Goal: Task Accomplishment & Management: Complete application form

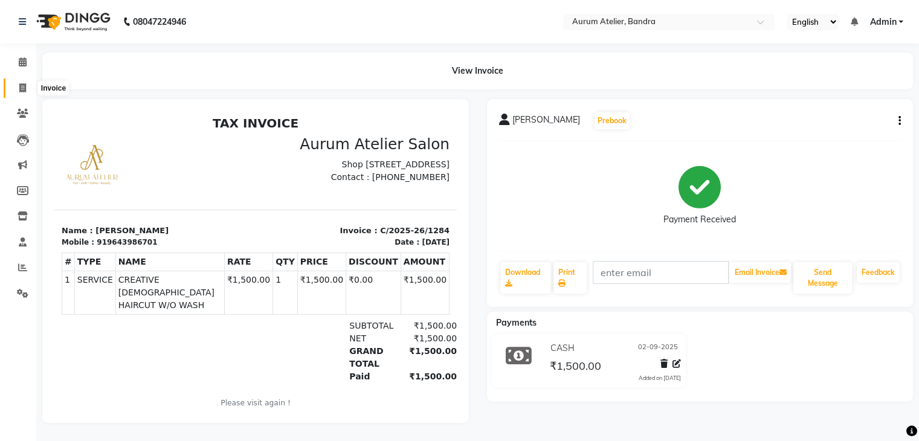
click at [19, 83] on icon at bounding box center [22, 87] width 7 height 9
select select "7410"
select select "service"
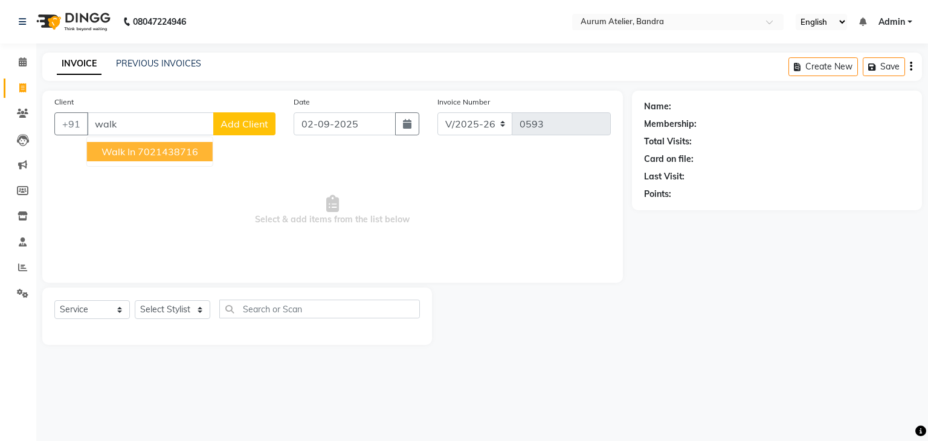
click at [142, 157] on ngb-highlight "7021438716" at bounding box center [168, 152] width 60 height 12
type input "7021438716"
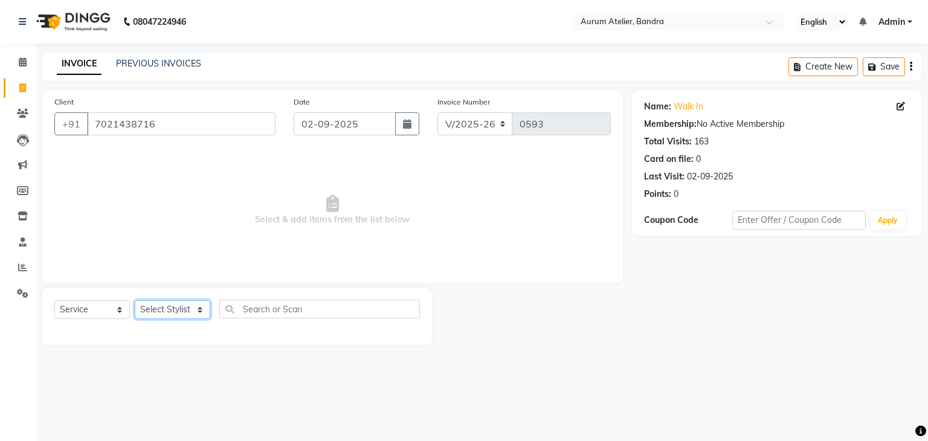
click at [170, 316] on select "Select Stylist [PERSON_NAME] chariya [PERSON_NAME] [PERSON_NAME] [PERSON_NAME] …" at bounding box center [173, 309] width 76 height 19
select select "73211"
click at [135, 301] on select "Select Stylist [PERSON_NAME] chariya [PERSON_NAME] [PERSON_NAME] [PERSON_NAME] …" at bounding box center [173, 309] width 76 height 19
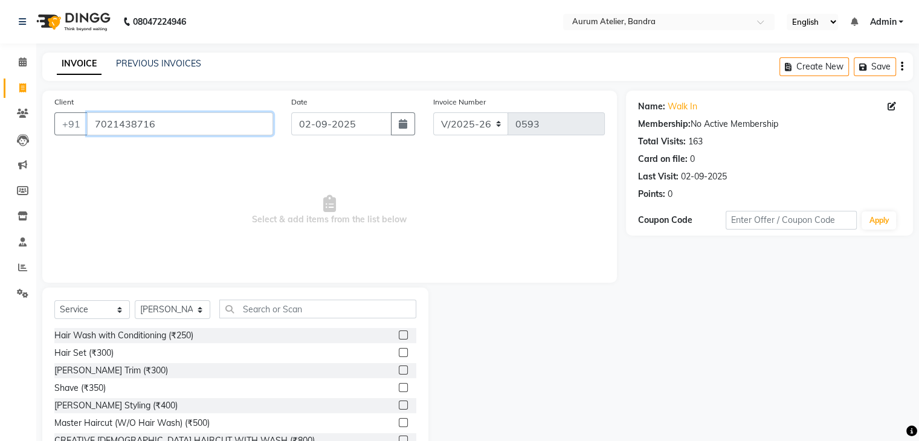
click at [227, 128] on input "7021438716" at bounding box center [180, 123] width 186 height 23
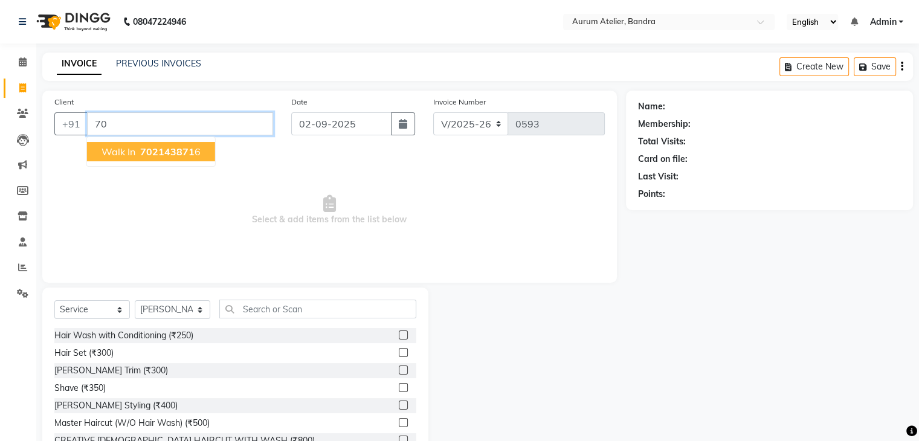
type input "7"
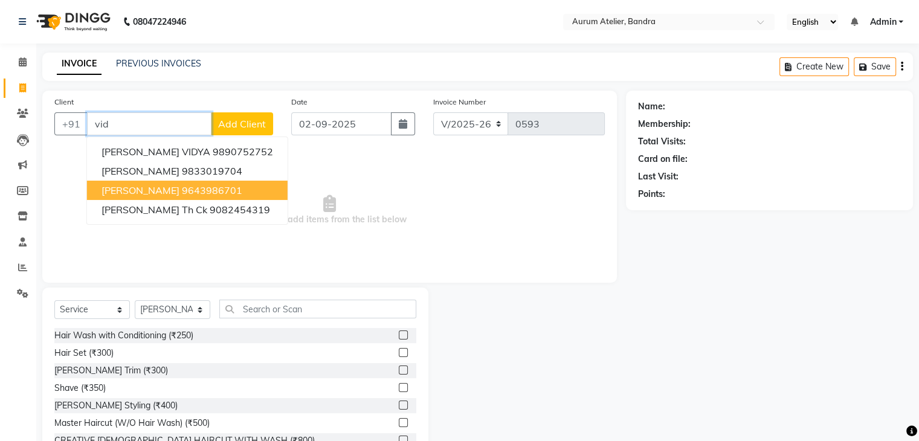
click at [189, 192] on ngb-highlight "9643986701" at bounding box center [212, 190] width 60 height 12
type input "9643986701"
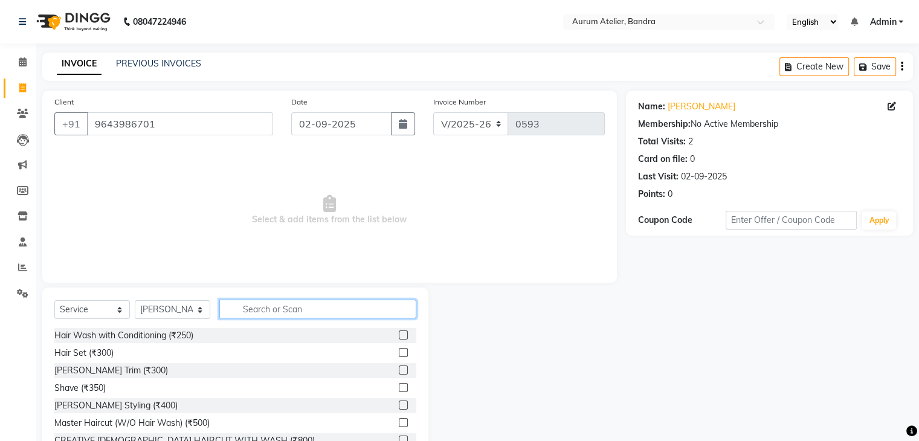
click at [266, 304] on input "text" at bounding box center [317, 309] width 197 height 19
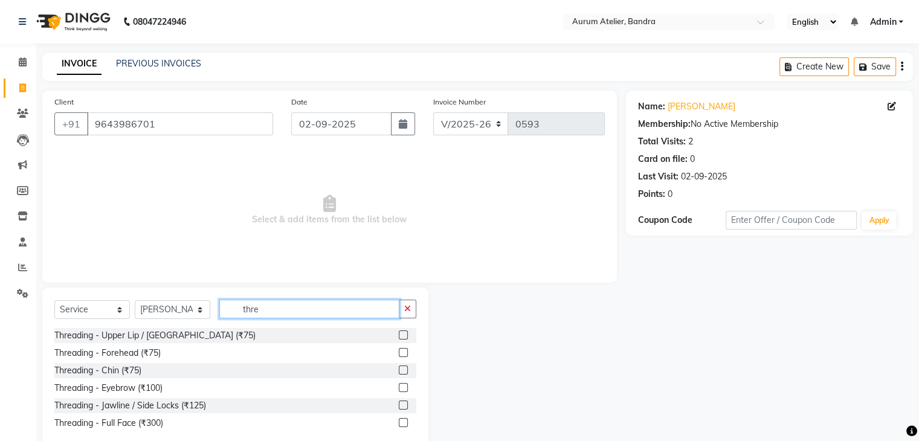
type input "thre"
click at [394, 389] on div "Threading - Eyebrow (₹100)" at bounding box center [235, 388] width 362 height 15
click at [404, 385] on label at bounding box center [403, 387] width 9 height 9
click at [404, 385] on input "checkbox" at bounding box center [403, 388] width 8 height 8
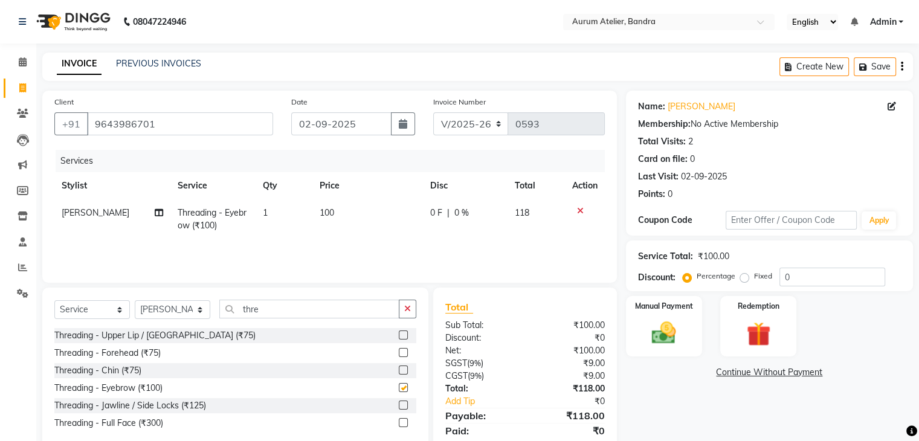
checkbox input "false"
click at [491, 129] on select "C/2025-26 V/2025 V/2025-26" at bounding box center [471, 123] width 76 height 23
select select "7590"
click at [433, 112] on select "C/2025-26 V/2025 V/2025-26" at bounding box center [471, 123] width 76 height 23
type input "1285"
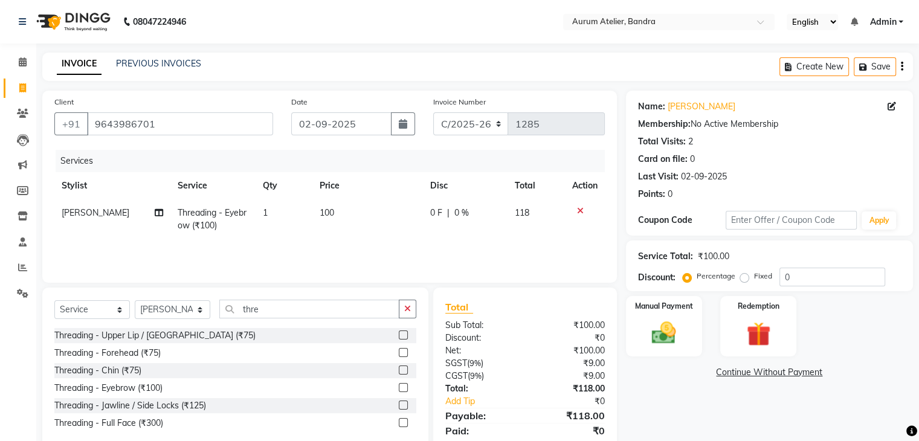
click at [902, 67] on icon "button" at bounding box center [902, 66] width 2 height 1
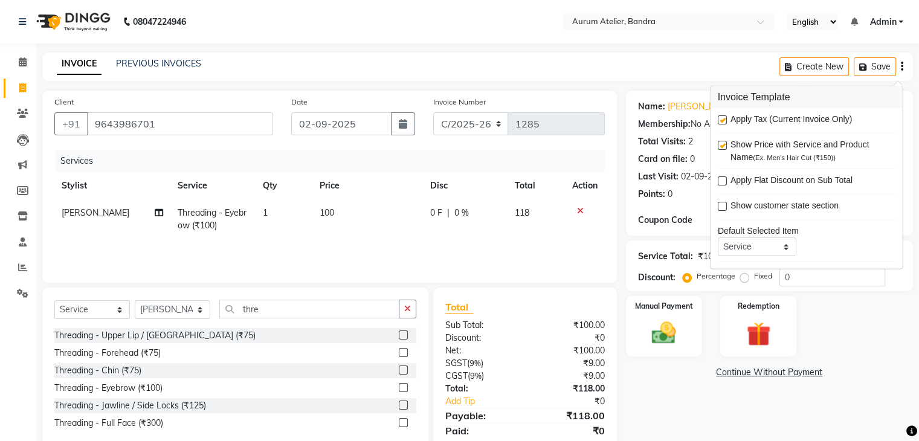
click at [725, 120] on label at bounding box center [722, 119] width 9 height 9
click at [725, 120] on input "checkbox" at bounding box center [722, 121] width 8 height 8
checkbox input "false"
click at [663, 347] on div "Manual Payment" at bounding box center [663, 326] width 79 height 62
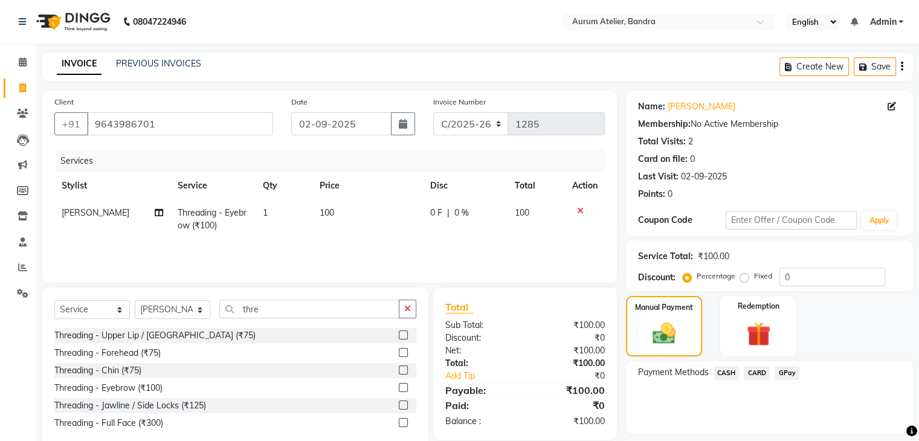
click at [725, 372] on span "CASH" at bounding box center [727, 373] width 26 height 14
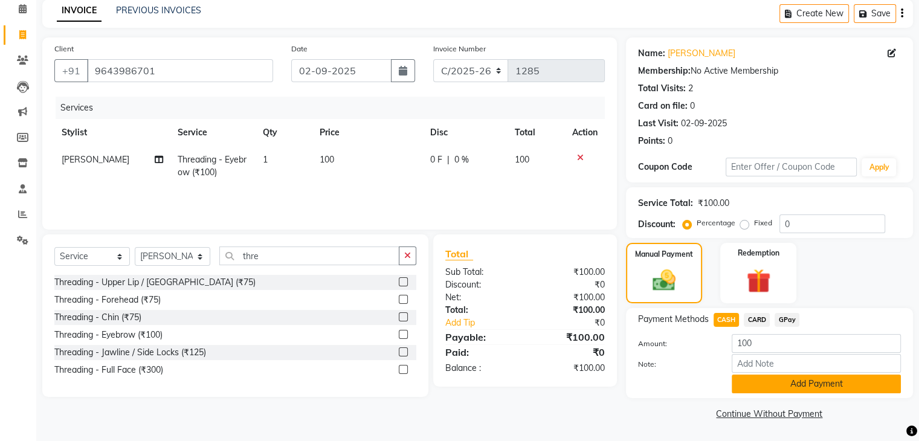
click at [757, 383] on button "Add Payment" at bounding box center [816, 384] width 169 height 19
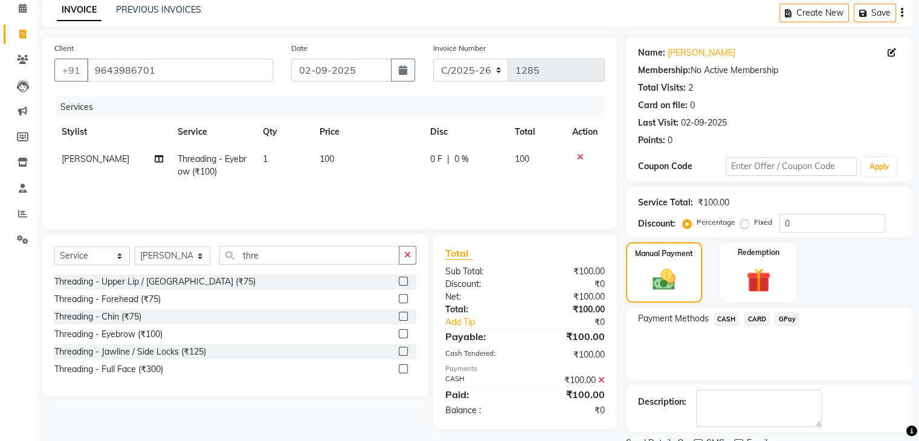
scroll to position [103, 0]
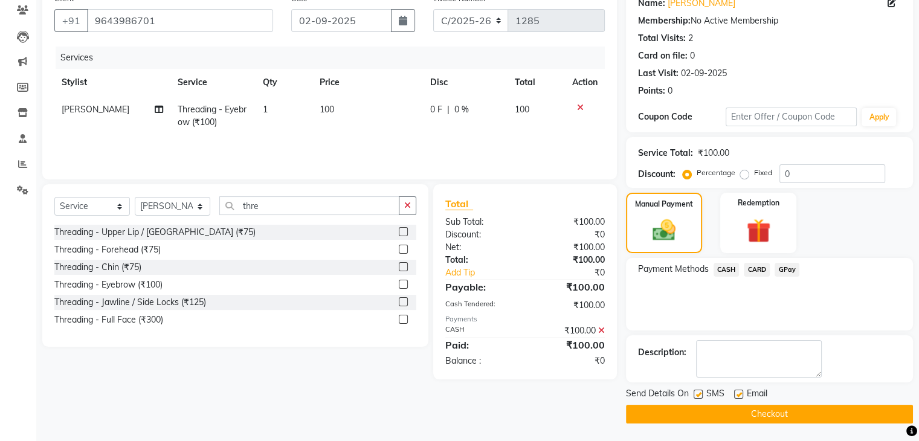
click at [750, 407] on button "Checkout" at bounding box center [769, 414] width 287 height 19
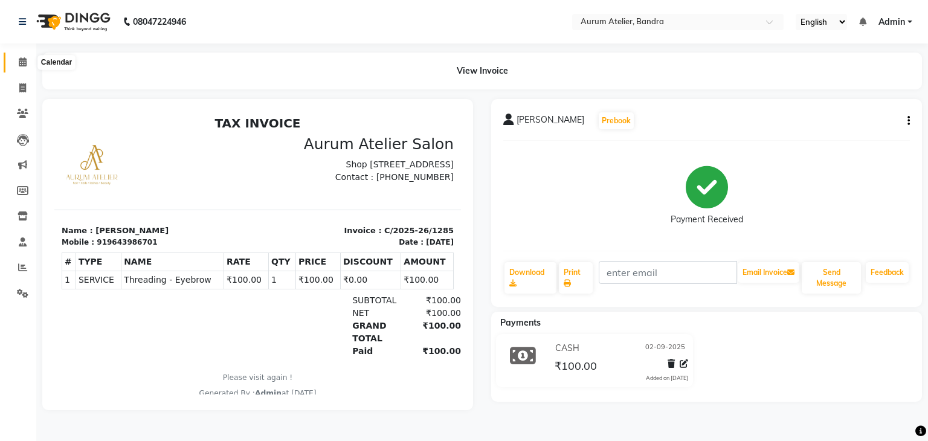
click at [27, 66] on span at bounding box center [22, 63] width 21 height 14
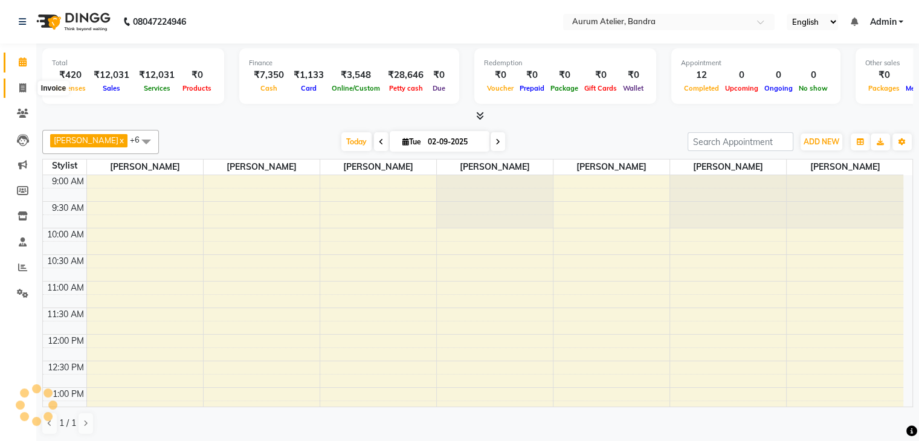
click at [21, 88] on icon at bounding box center [22, 87] width 7 height 9
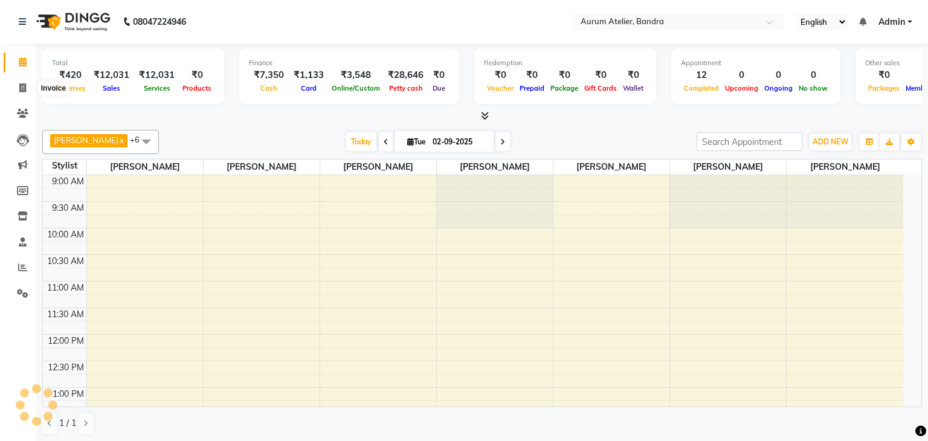
select select "7410"
select select "service"
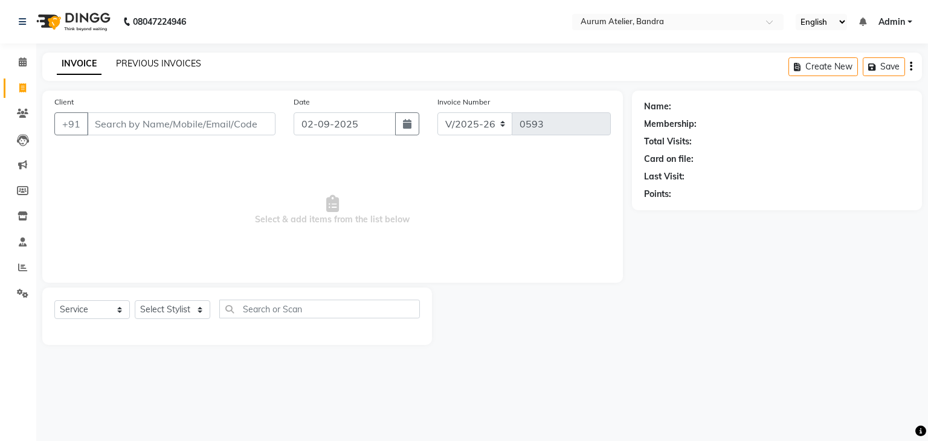
click at [135, 66] on link "PREVIOUS INVOICES" at bounding box center [158, 63] width 85 height 11
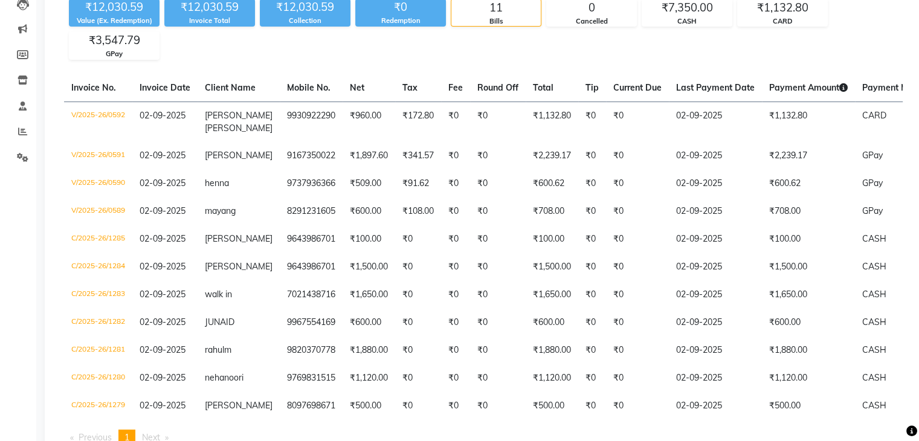
scroll to position [58, 0]
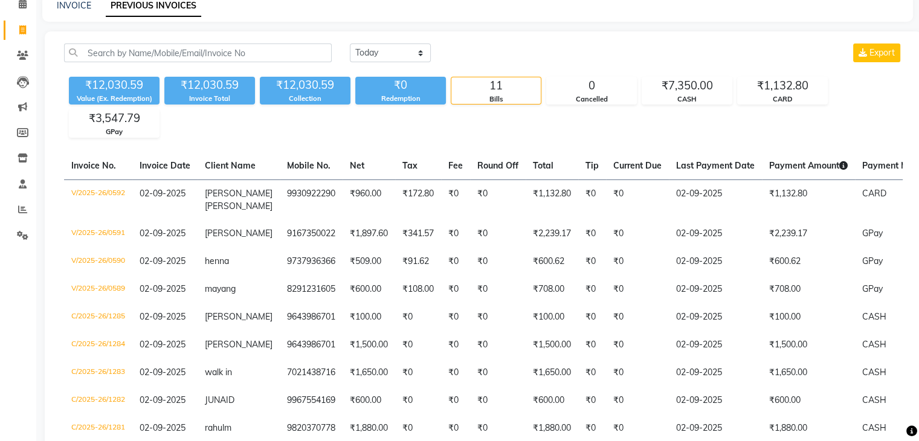
drag, startPoint x: 904, startPoint y: 5, endPoint x: 551, endPoint y: 37, distance: 354.5
click at [551, 37] on div "[DATE] [DATE] Custom Range Export ₹12,030.59 Value (Ex. Redemption) ₹12,030.59 …" at bounding box center [484, 288] width 878 height 514
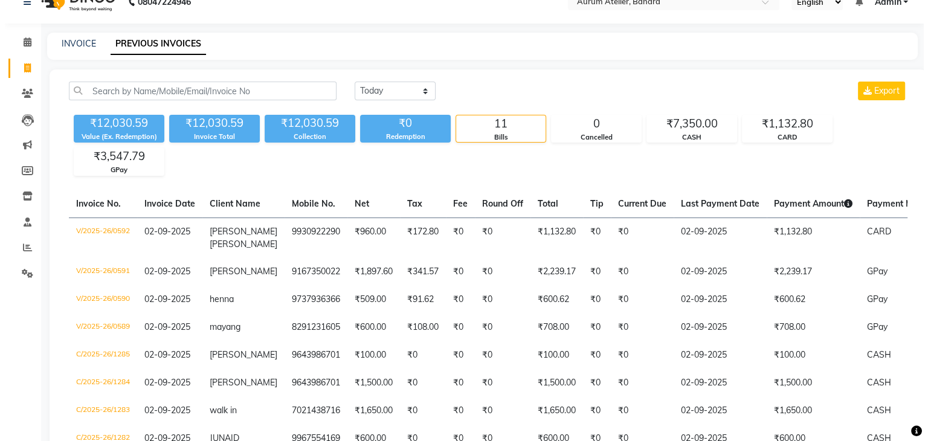
scroll to position [0, 0]
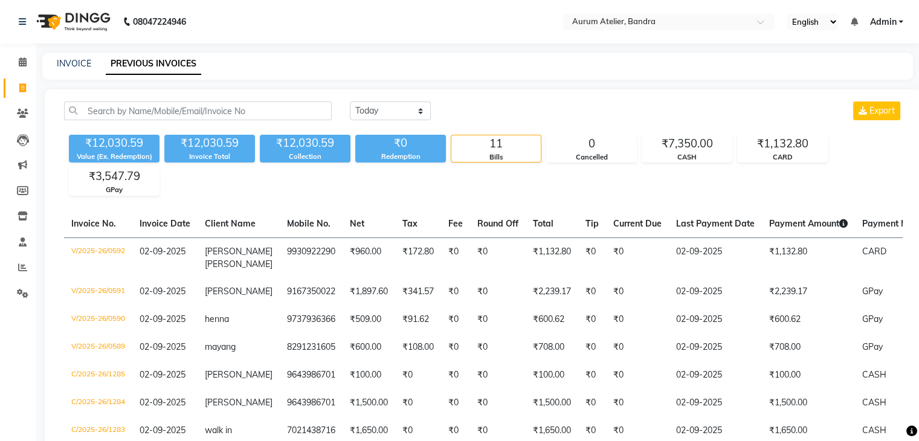
click at [892, 22] on span "Admin" at bounding box center [883, 22] width 27 height 13
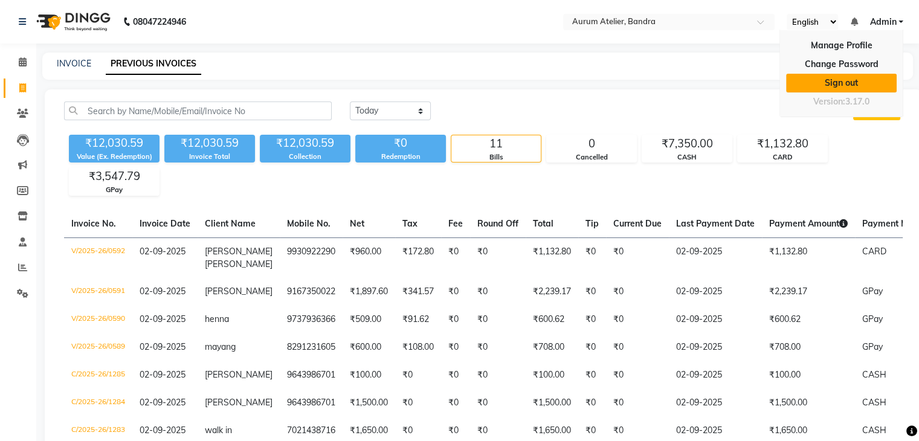
click at [851, 81] on link "Sign out" at bounding box center [841, 83] width 111 height 19
